Goal: Task Accomplishment & Management: Use online tool/utility

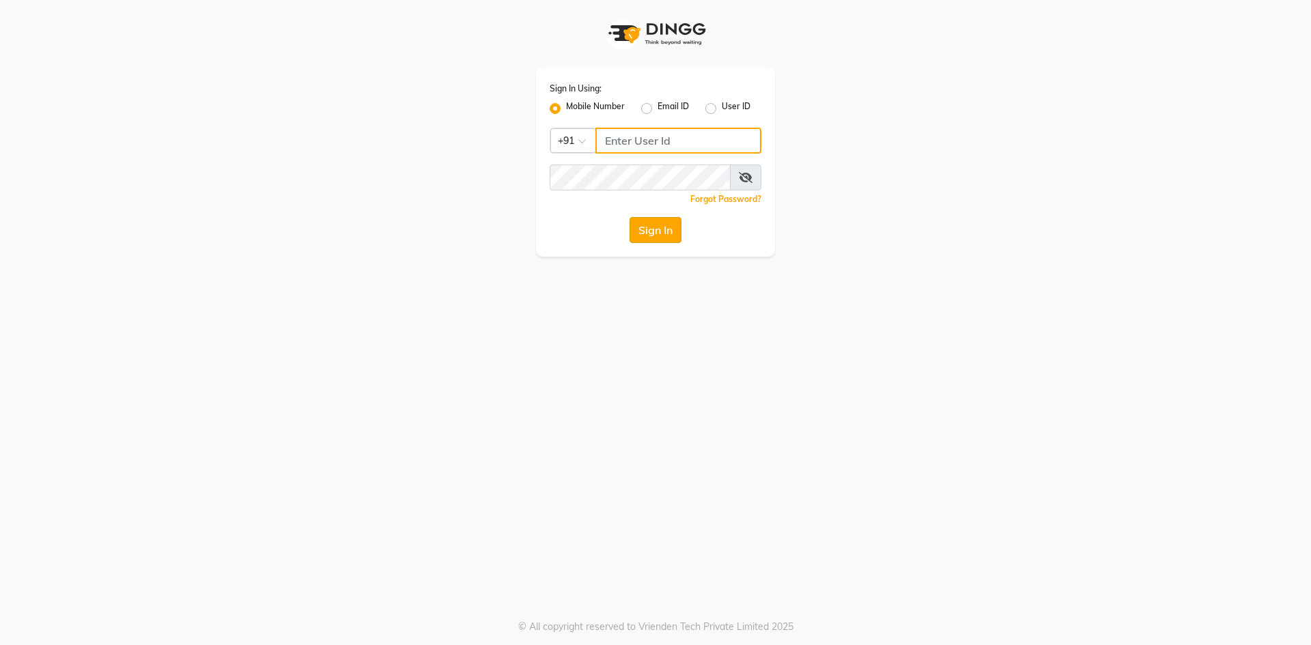
type input "9346469616"
click at [648, 223] on button "Sign In" at bounding box center [655, 230] width 52 height 26
type input "9346469616"
click at [655, 223] on button "Sign In" at bounding box center [655, 230] width 52 height 26
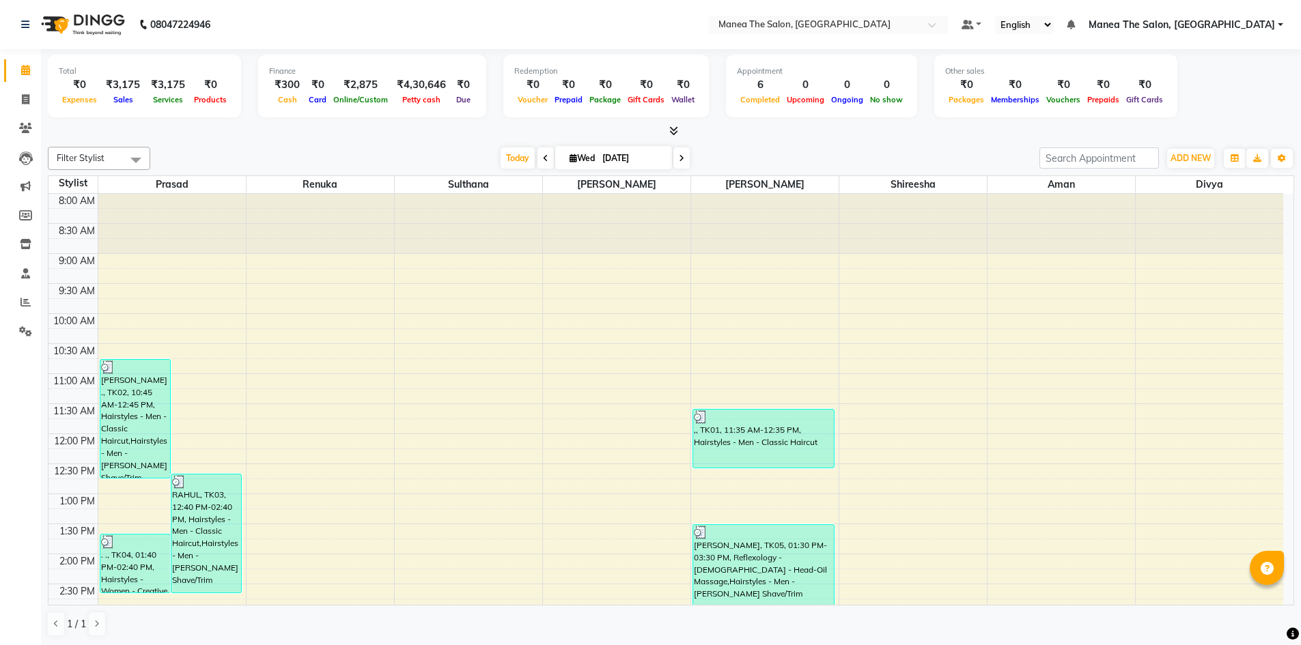
click at [538, 159] on span at bounding box center [545, 157] width 16 height 21
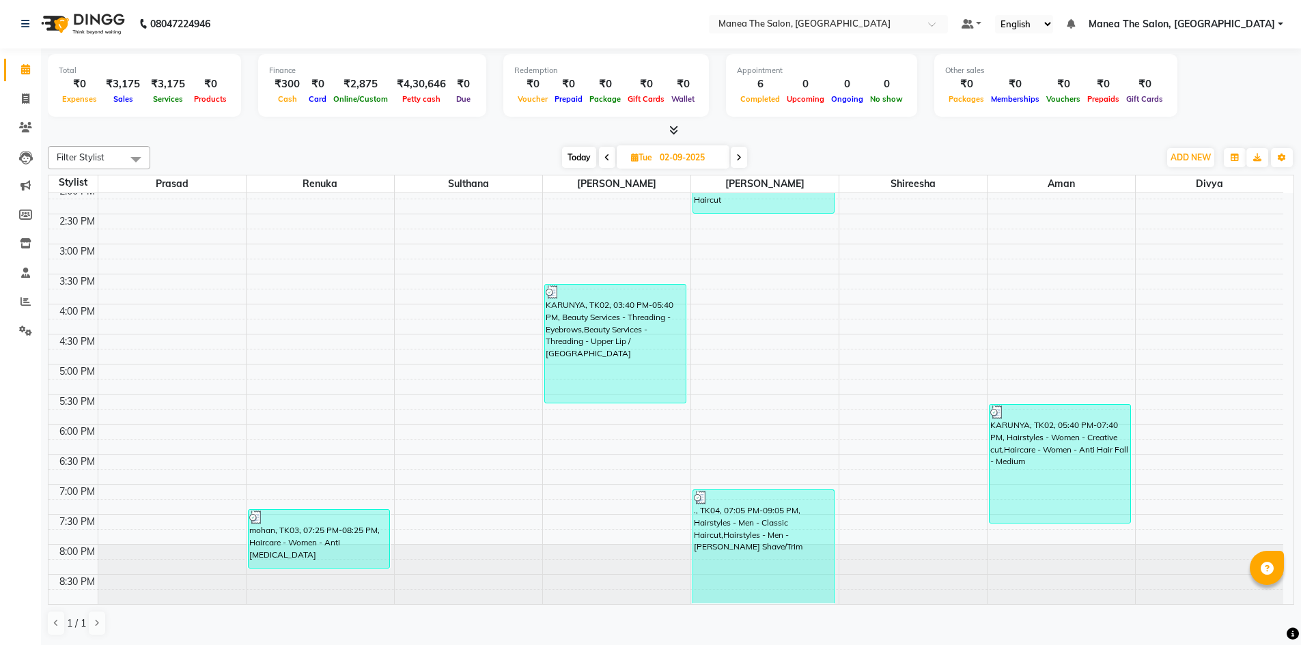
scroll to position [165, 0]
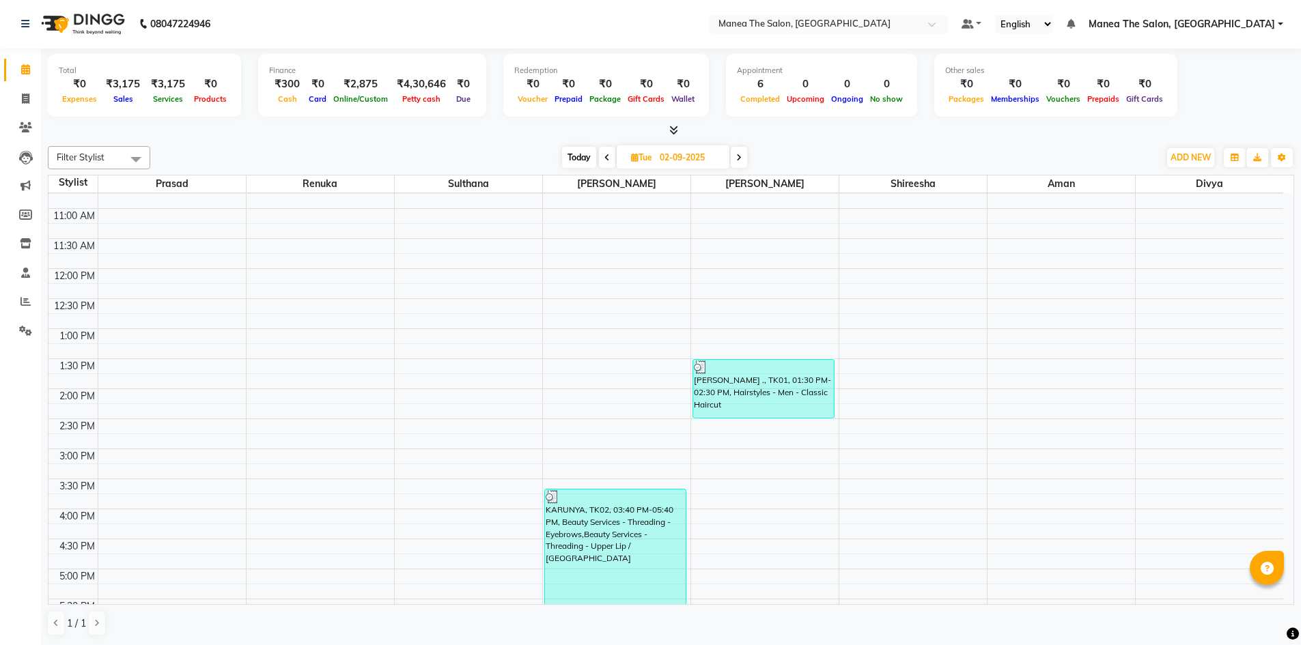
click at [601, 162] on span at bounding box center [607, 157] width 16 height 21
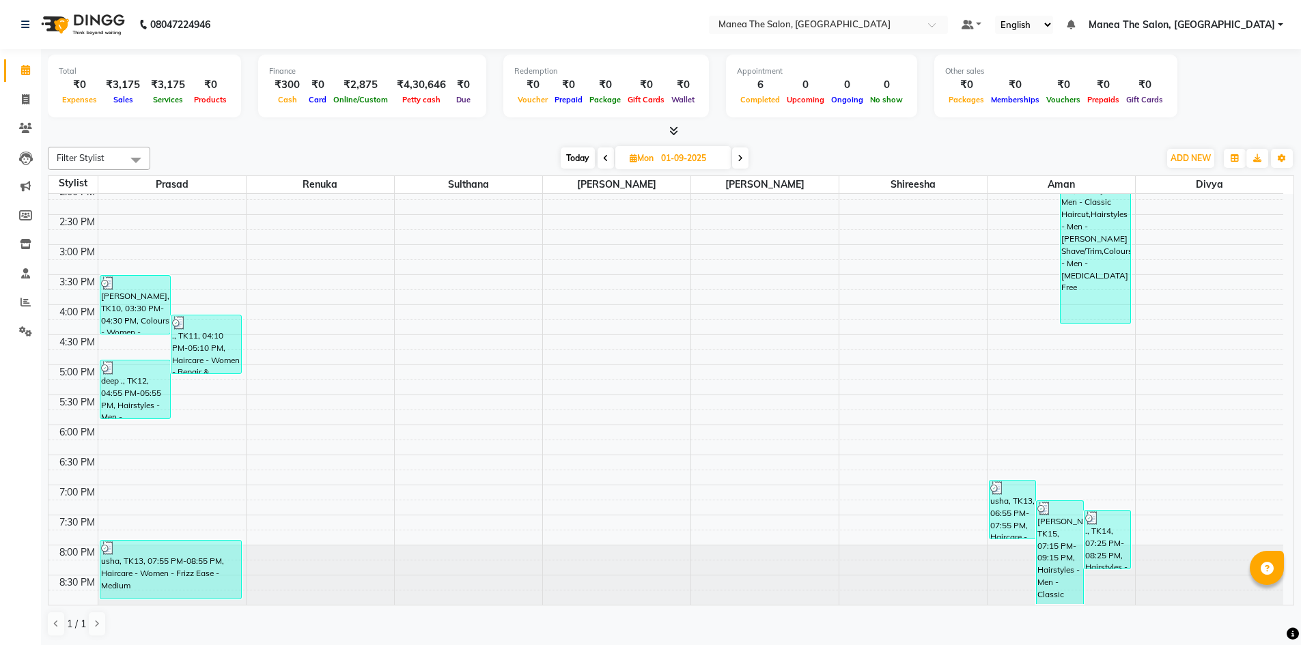
scroll to position [1, 0]
click at [747, 156] on span at bounding box center [740, 157] width 16 height 21
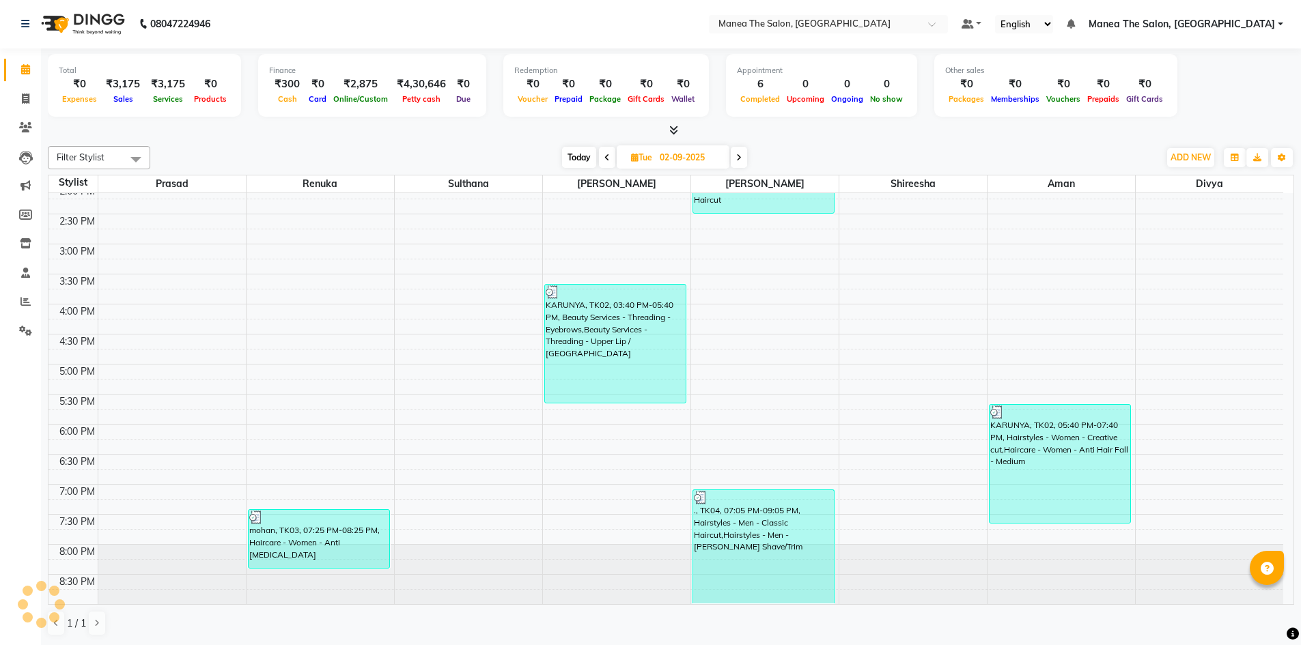
click at [747, 156] on span at bounding box center [738, 157] width 16 height 21
type input "[DATE]"
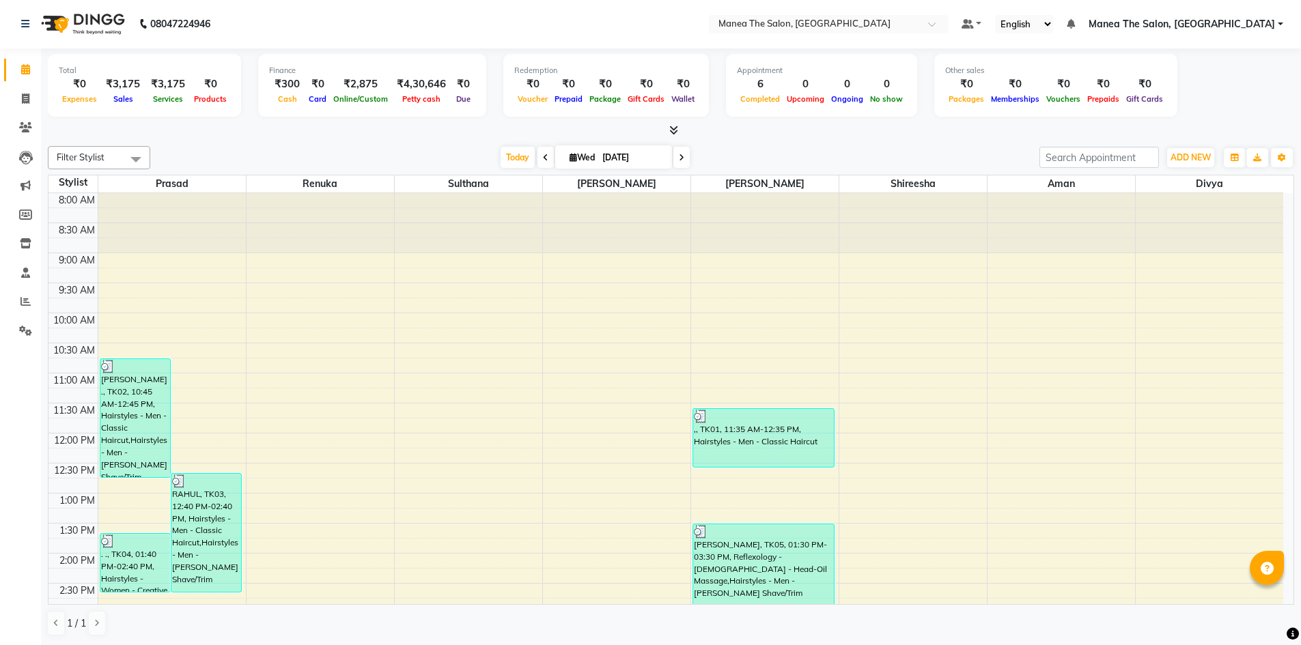
scroll to position [0, 0]
